Goal: Task Accomplishment & Management: Complete application form

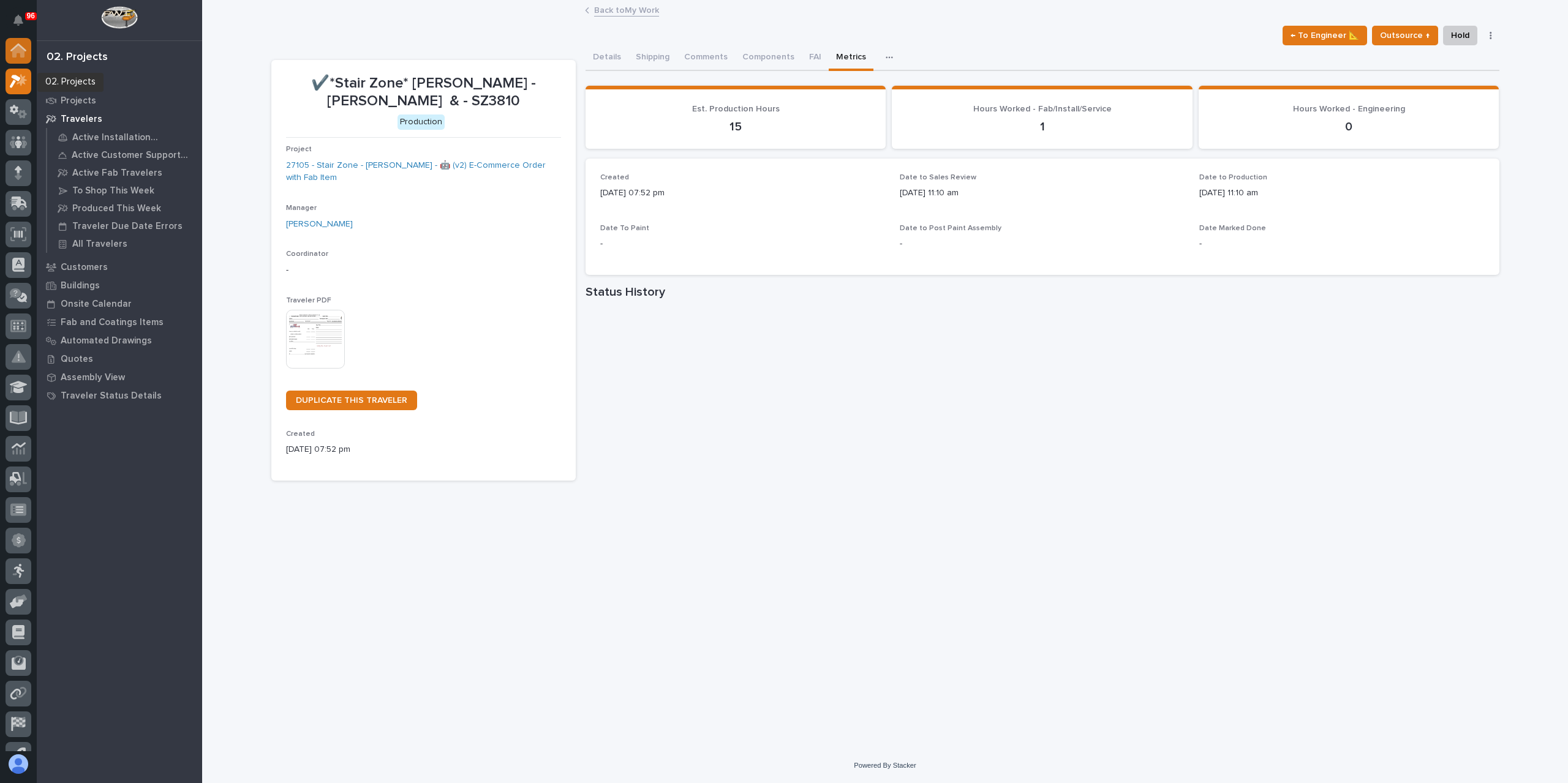
click at [20, 55] on icon at bounding box center [18, 51] width 16 height 14
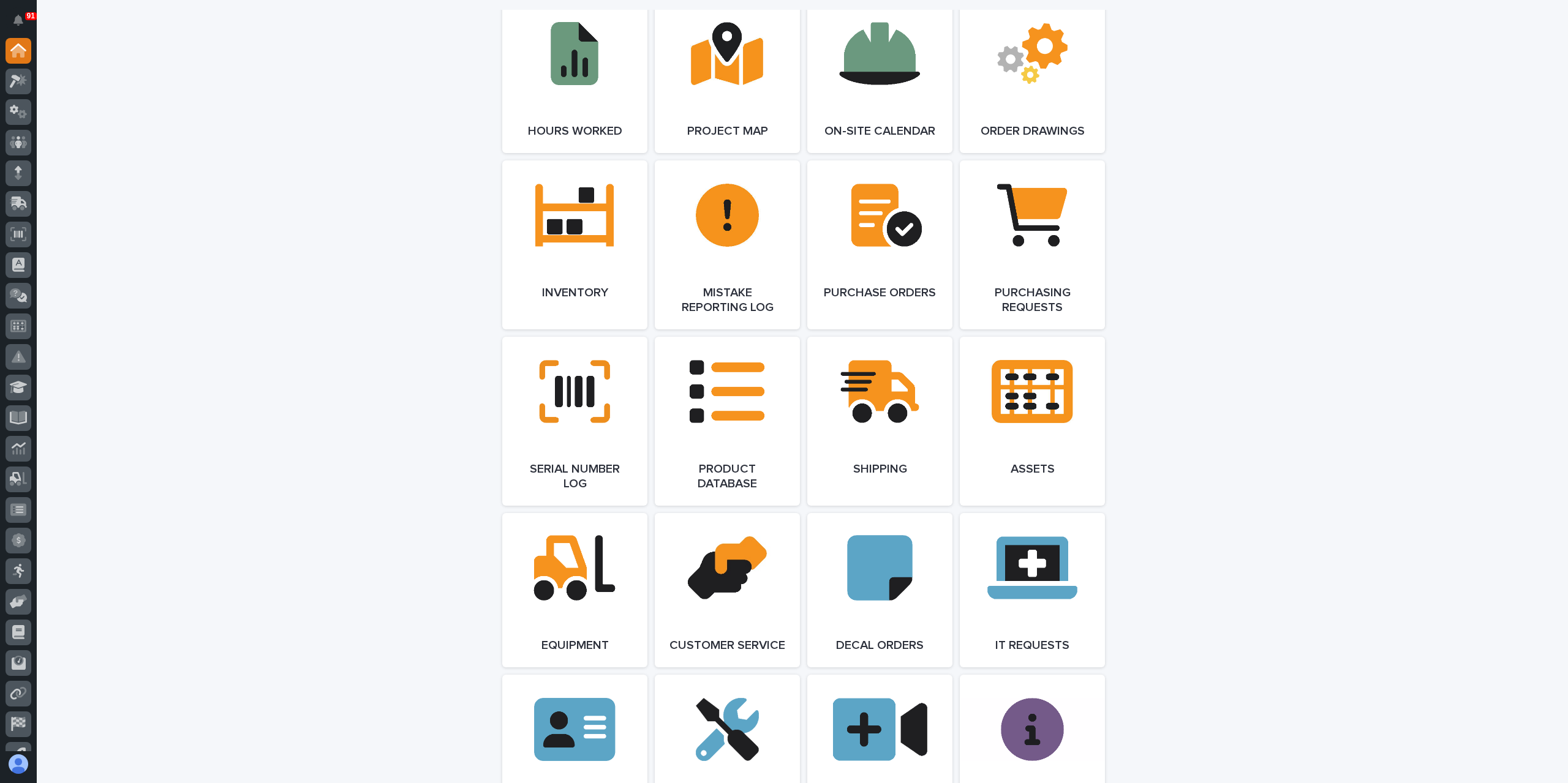
scroll to position [1408, 0]
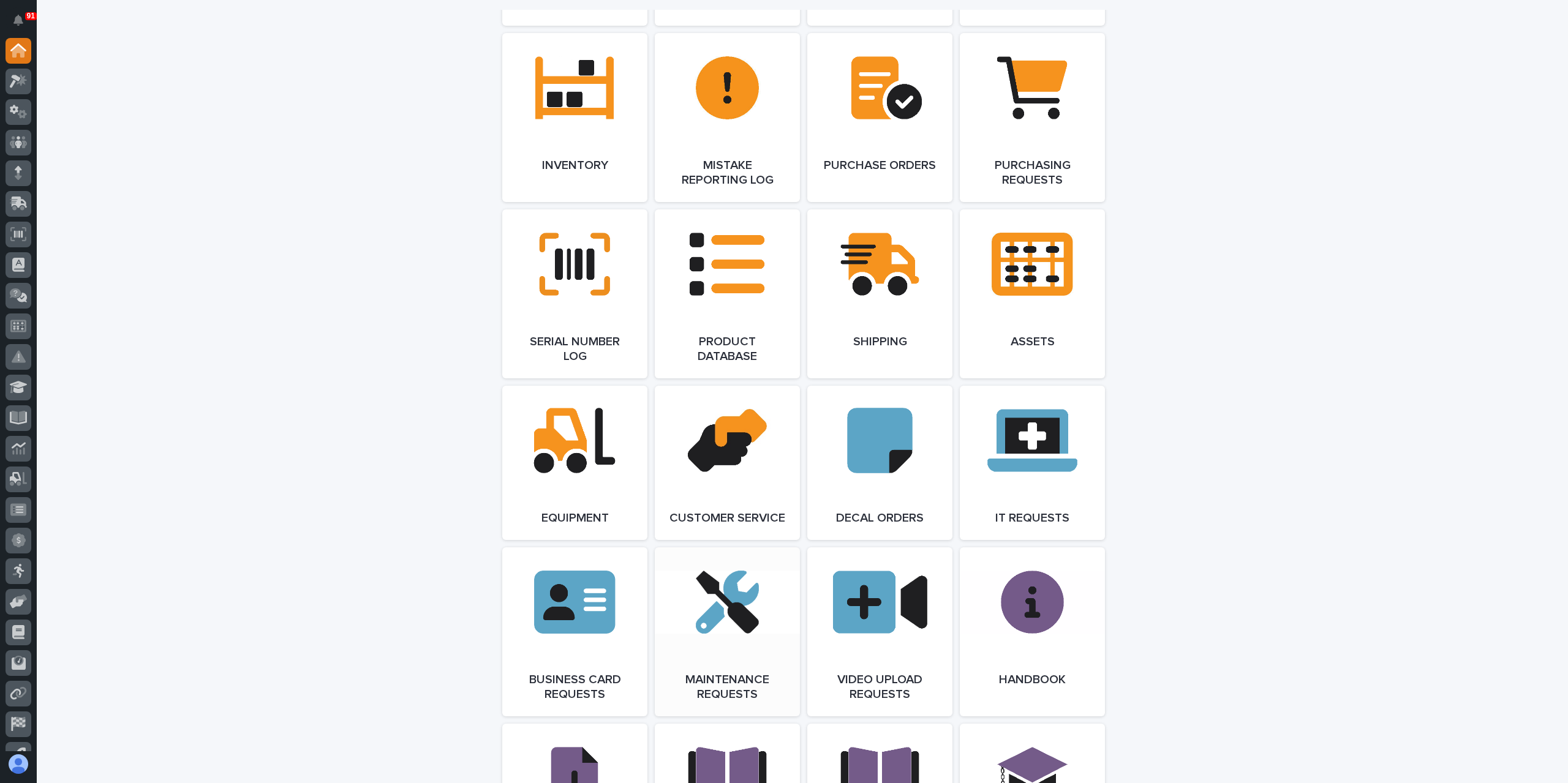
click at [750, 601] on link "Open Link" at bounding box center [727, 631] width 146 height 169
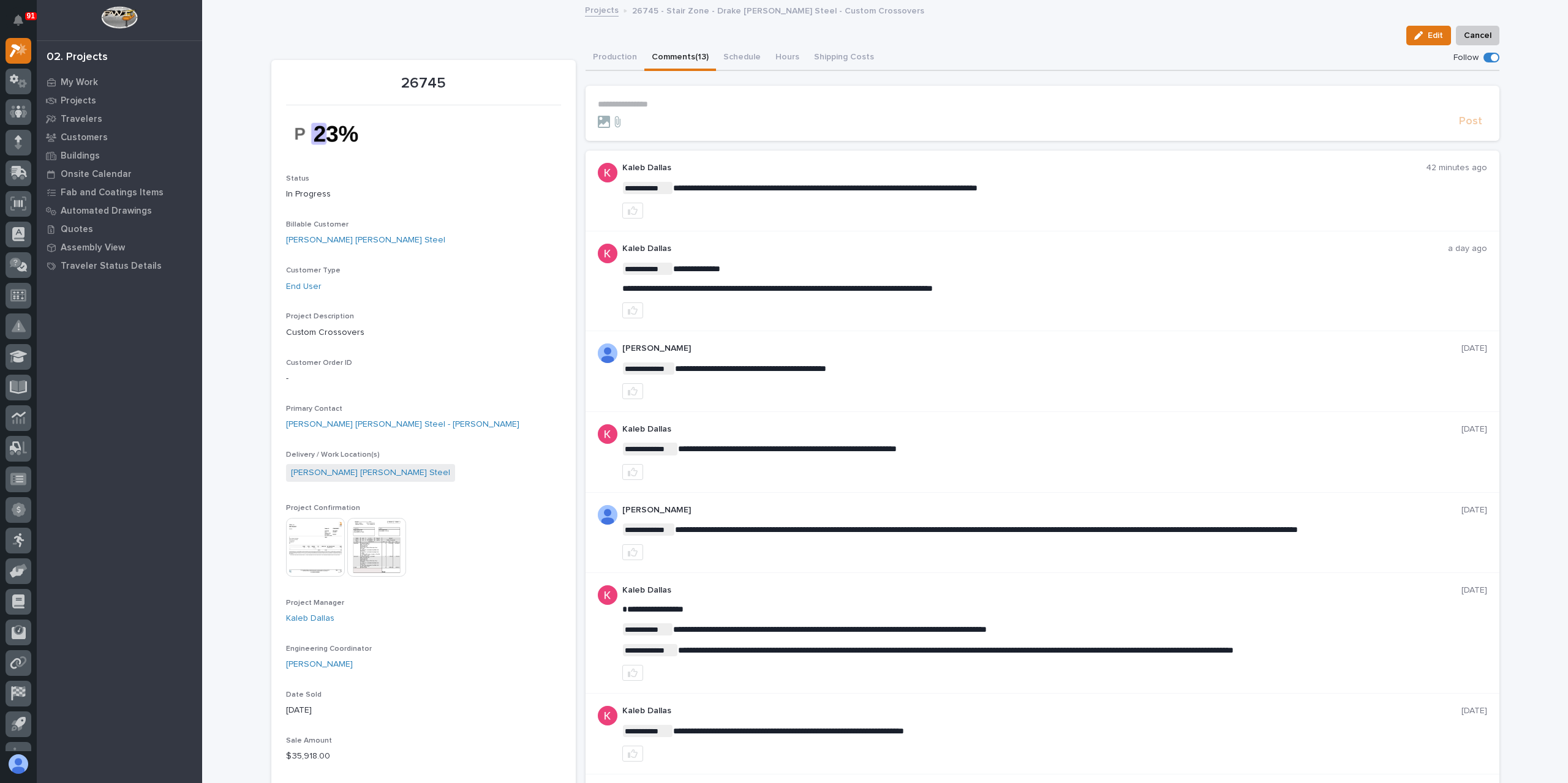
click at [676, 106] on p "**********" at bounding box center [1041, 104] width 889 height 10
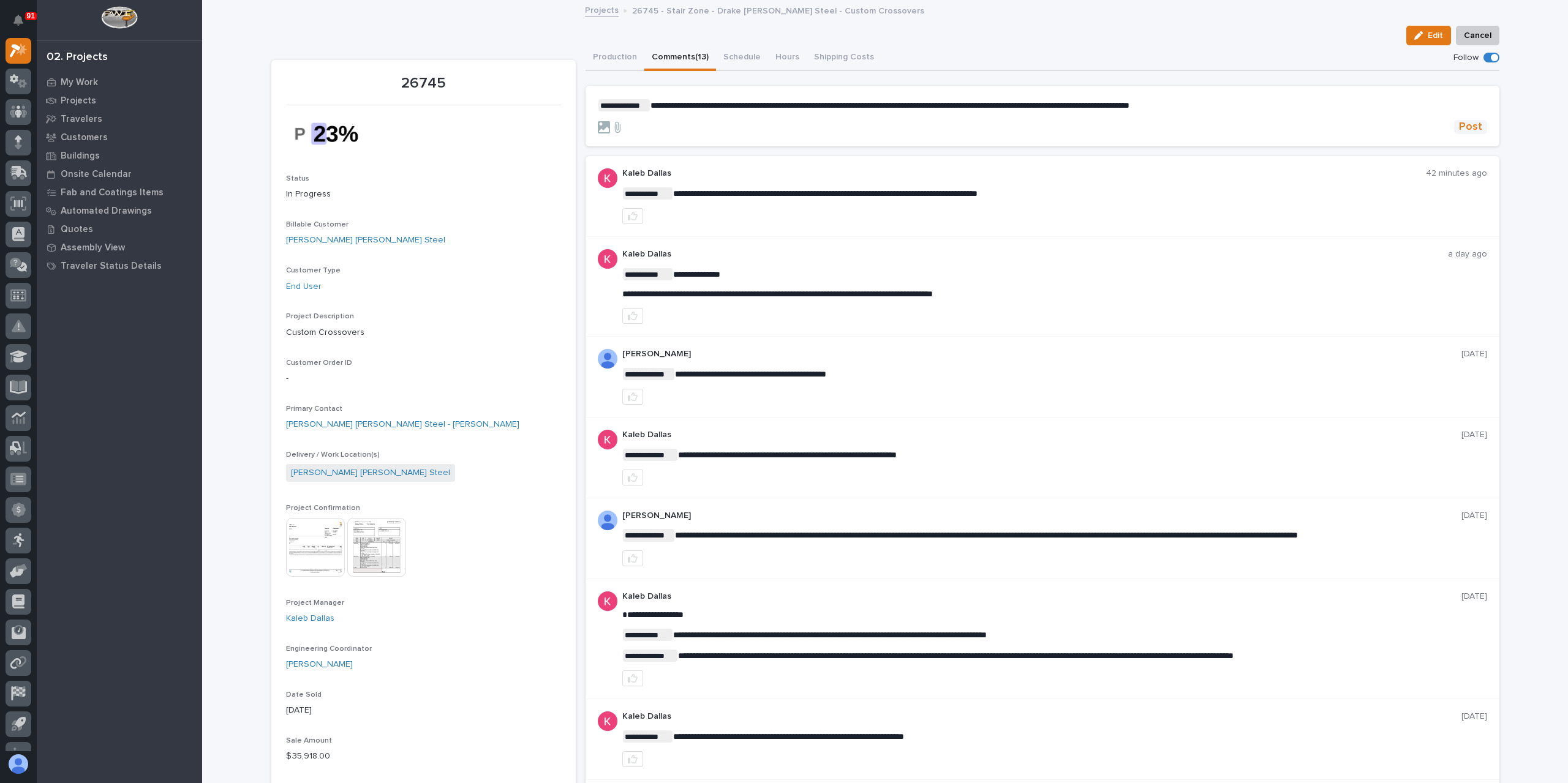
click at [1458, 126] on span "Post" at bounding box center [1469, 127] width 23 height 14
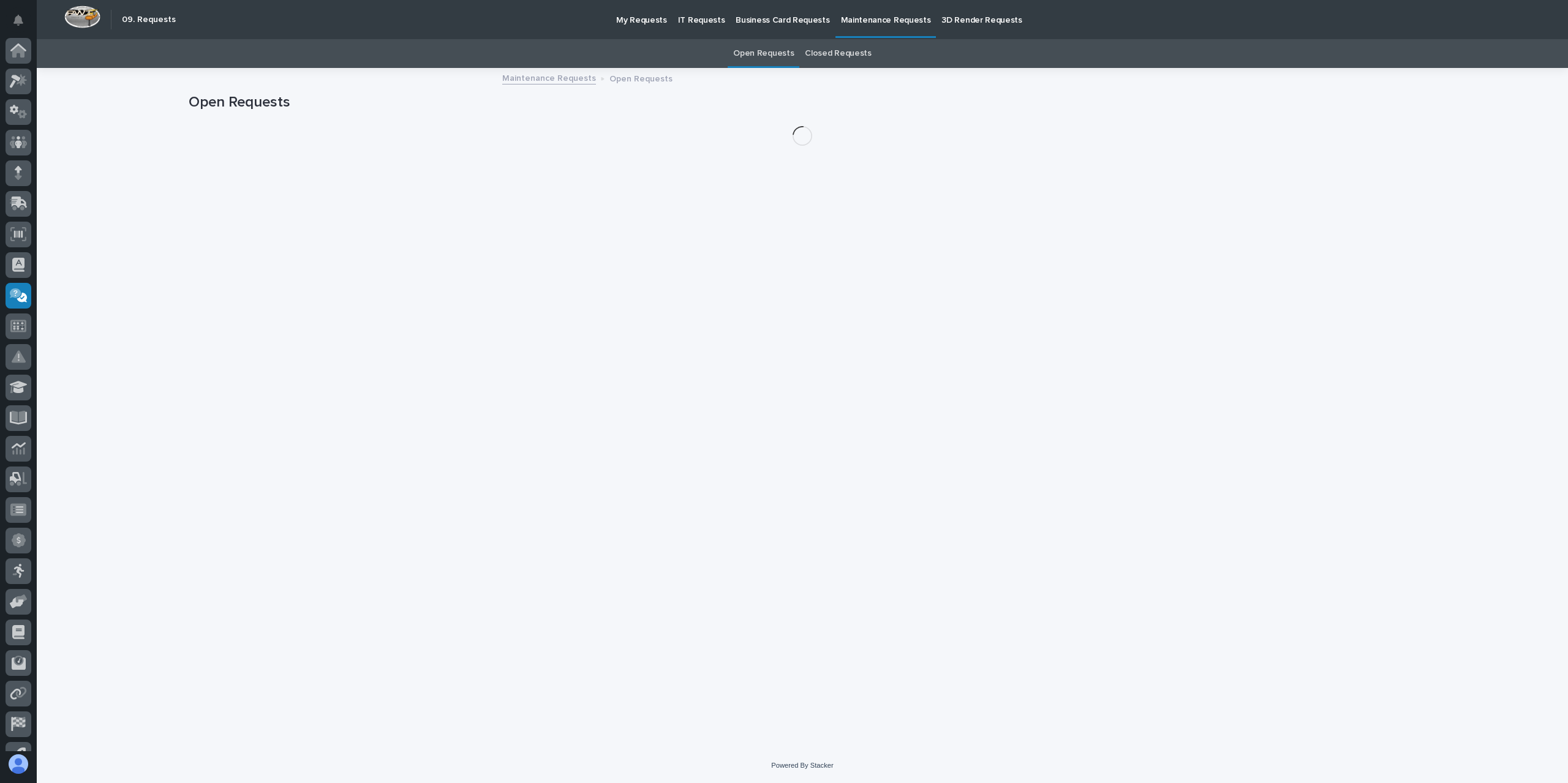
scroll to position [52, 0]
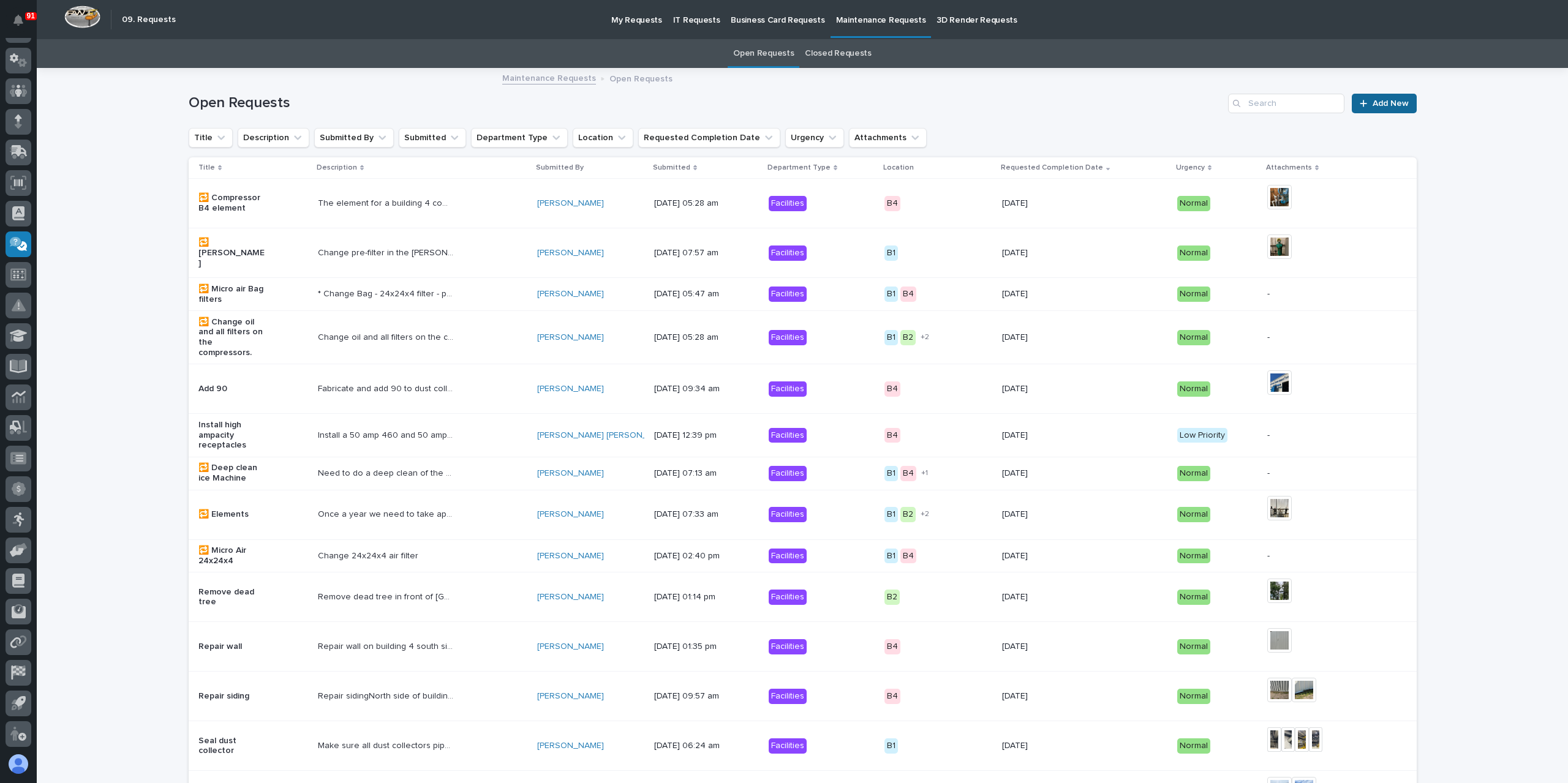
click at [1406, 100] on link "Add New" at bounding box center [1383, 104] width 64 height 20
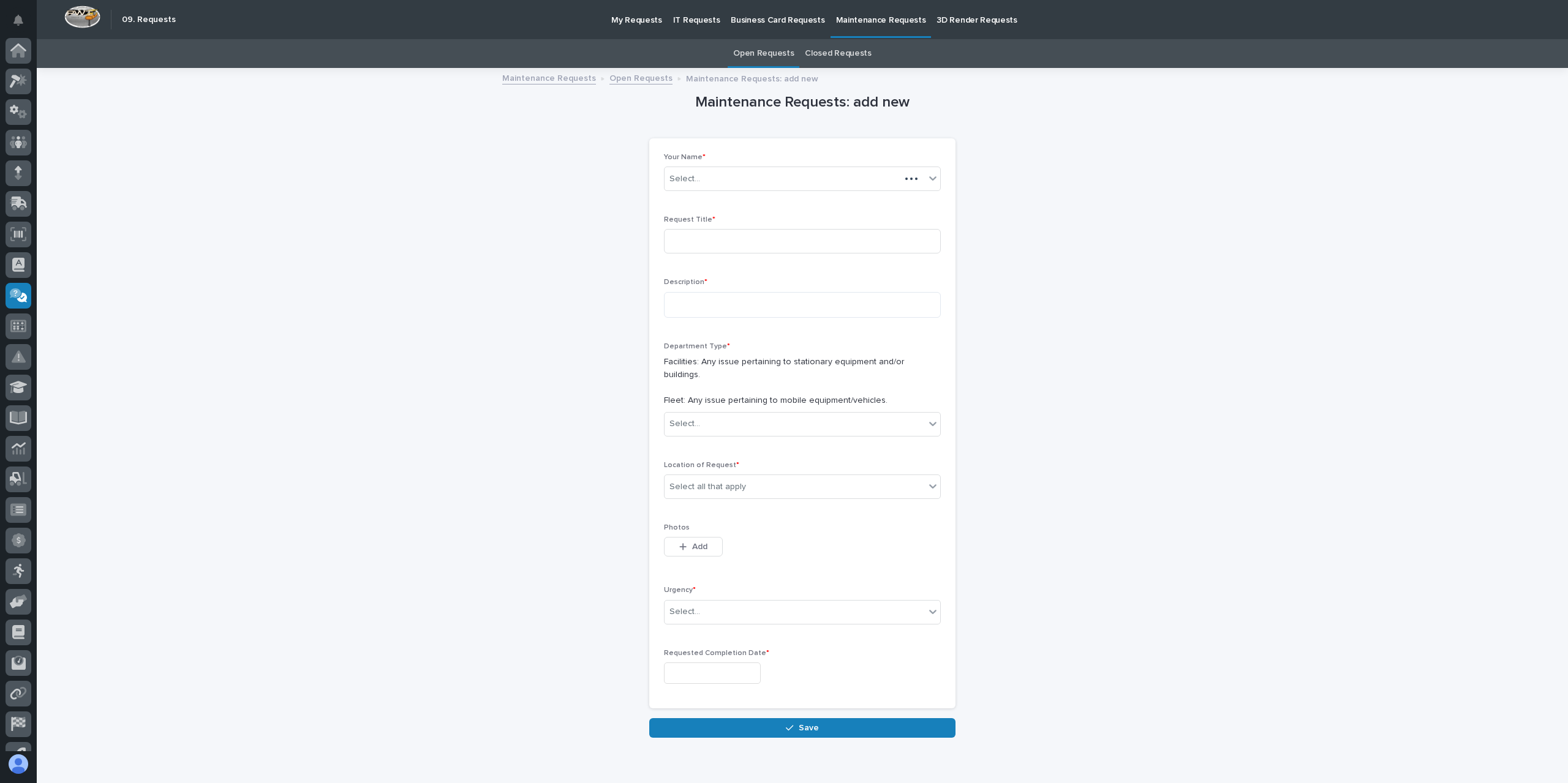
scroll to position [52, 0]
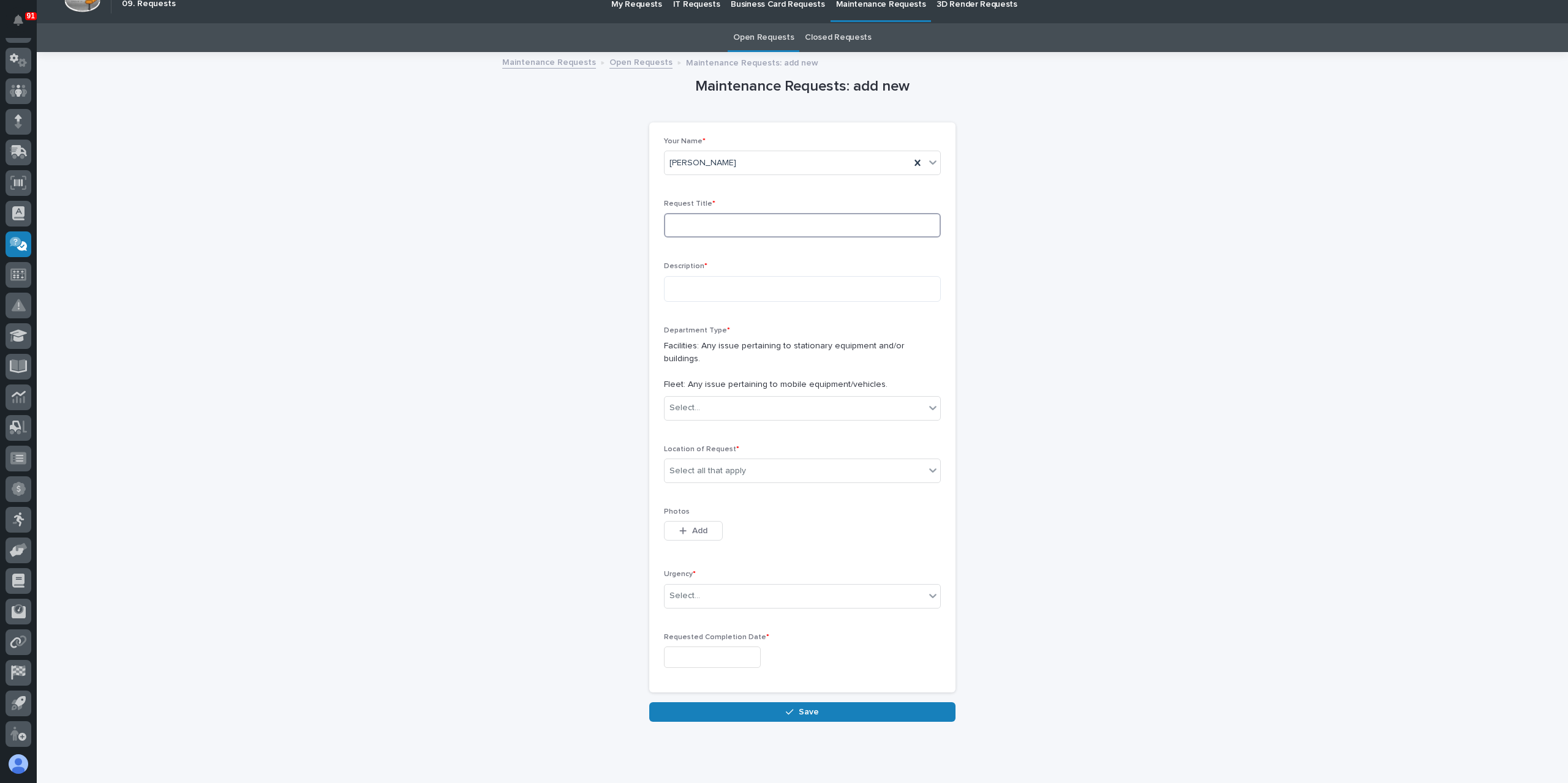
click at [716, 213] on input at bounding box center [803, 225] width 277 height 25
type input "Change chop saw blade in B4 fab."
click at [700, 289] on textarea at bounding box center [803, 289] width 277 height 26
type textarea "**********"
click at [720, 400] on div "Select..." at bounding box center [794, 408] width 260 height 20
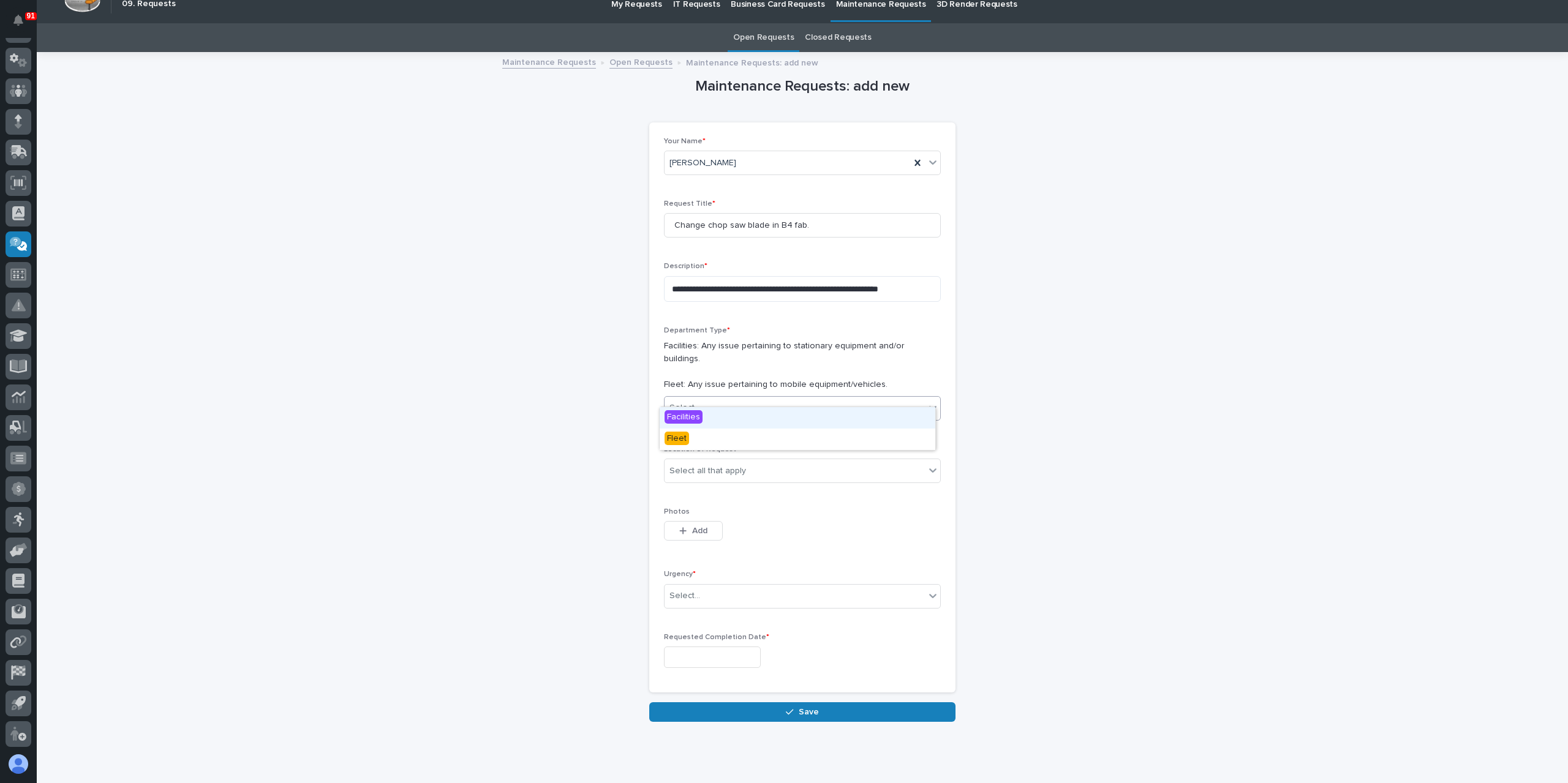
click at [688, 416] on span "Facilities" at bounding box center [683, 417] width 38 height 14
click at [722, 465] on div "Select all that apply" at bounding box center [707, 471] width 77 height 13
click at [689, 539] on div "B4" at bounding box center [797, 544] width 275 height 21
click at [683, 589] on div "Select..." at bounding box center [684, 595] width 31 height 13
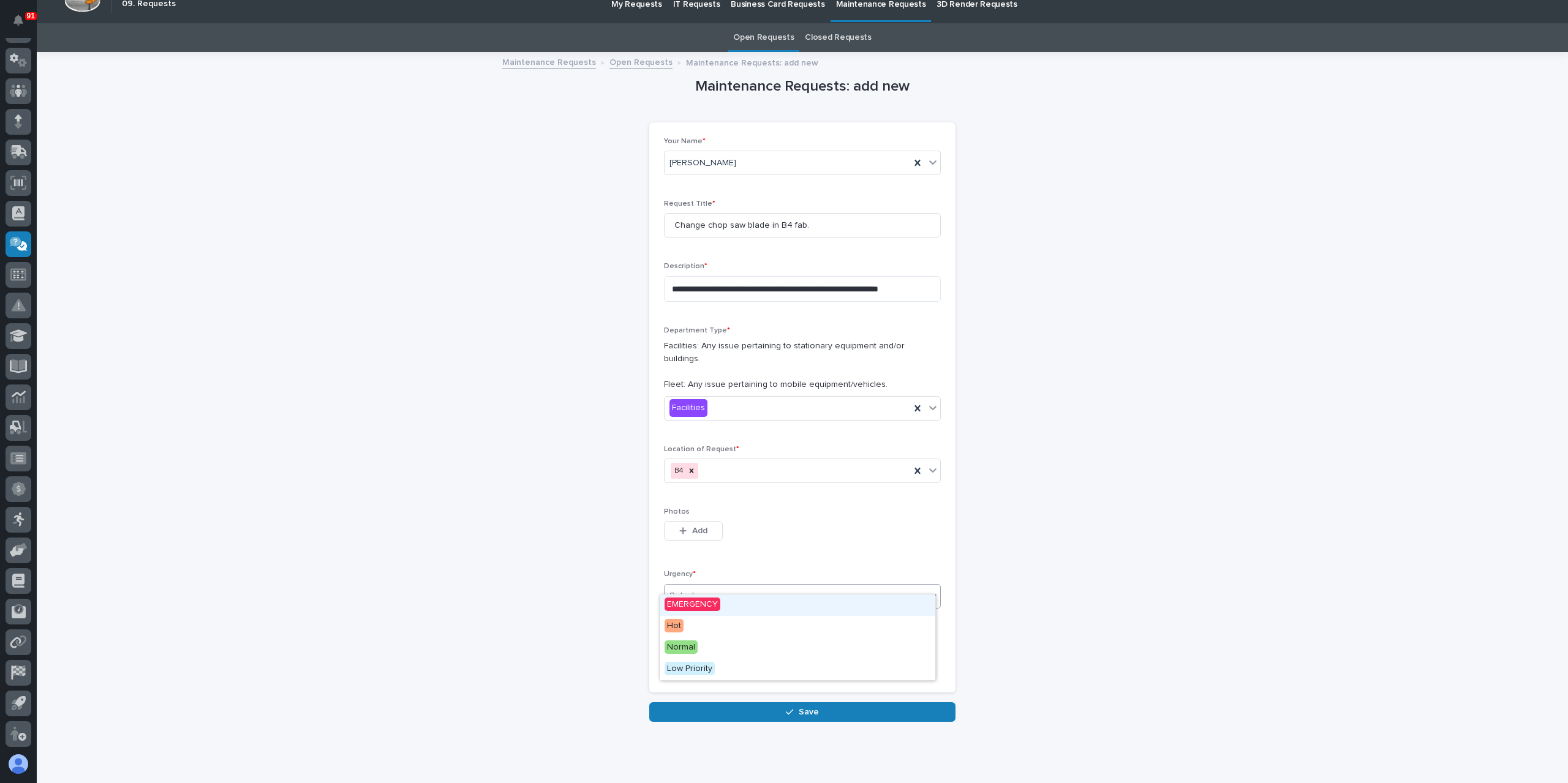
click at [699, 602] on span "EMERGENCY" at bounding box center [692, 604] width 56 height 14
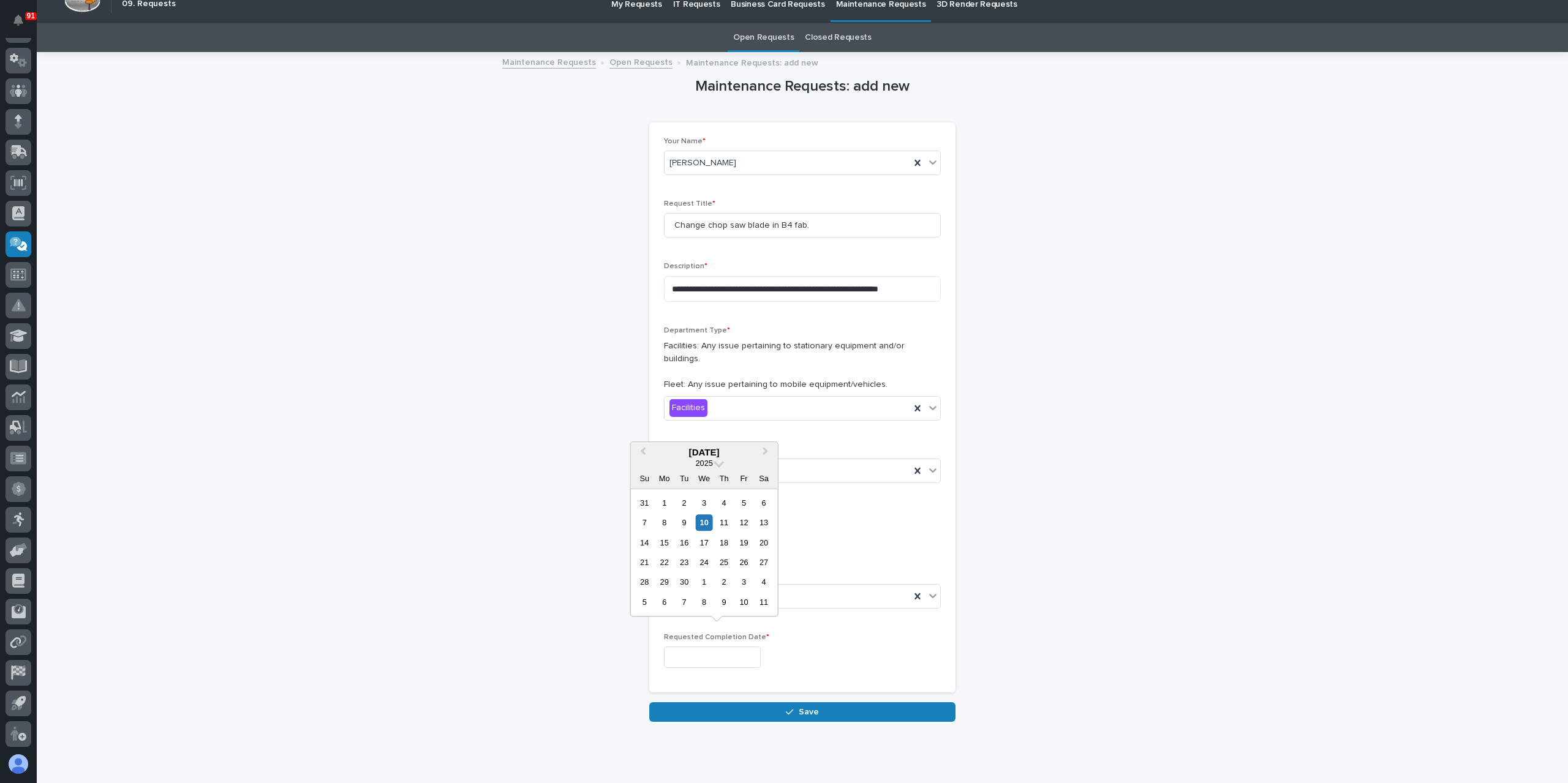
click at [748, 648] on input "text" at bounding box center [712, 656] width 97 height 21
click at [727, 526] on div "11" at bounding box center [724, 523] width 17 height 17
type input "**********"
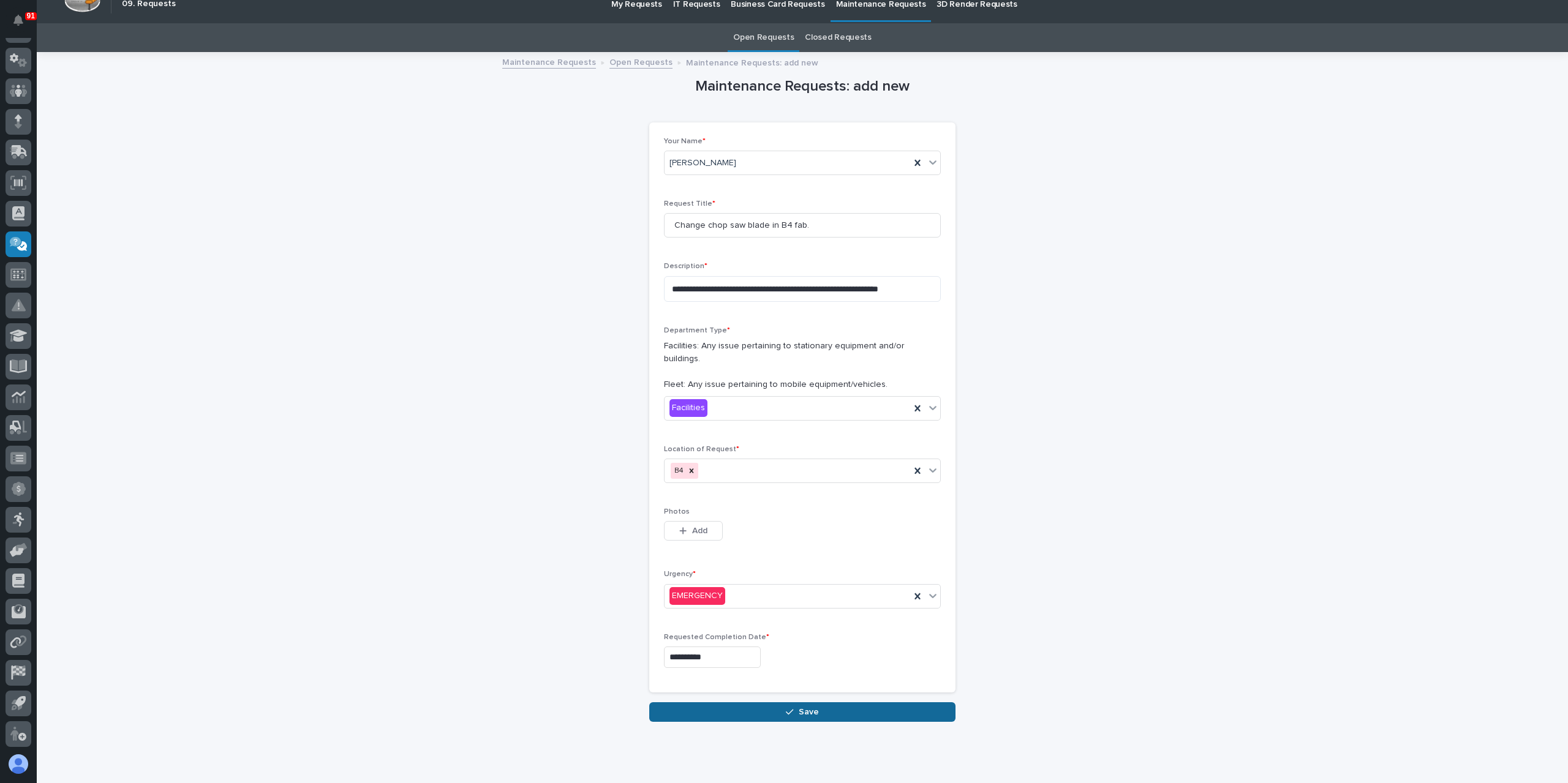
click at [744, 702] on button "Save" at bounding box center [802, 712] width 306 height 20
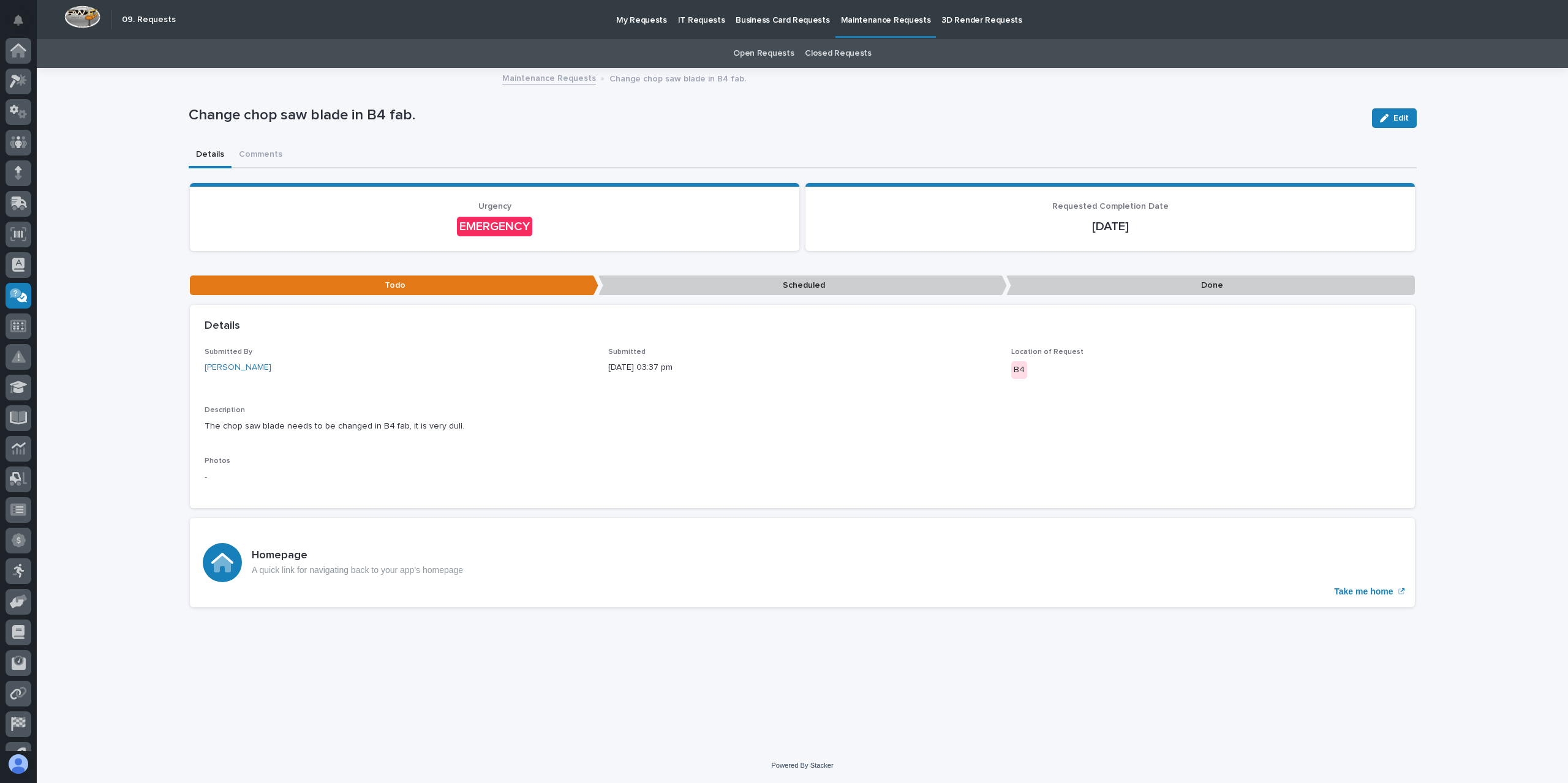
scroll to position [52, 0]
